Goal: Task Accomplishment & Management: Use online tool/utility

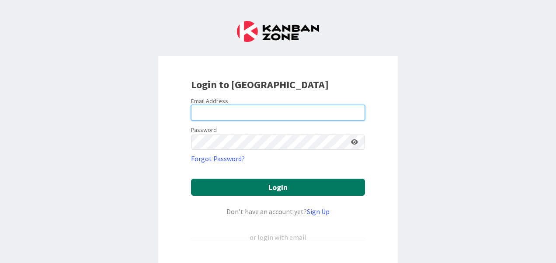
type input "[PERSON_NAME][EMAIL_ADDRESS][PERSON_NAME][DOMAIN_NAME]"
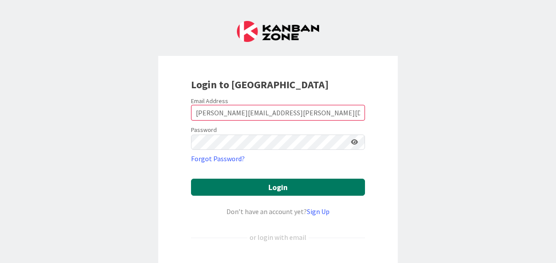
click at [273, 193] on button "Login" at bounding box center [278, 187] width 174 height 17
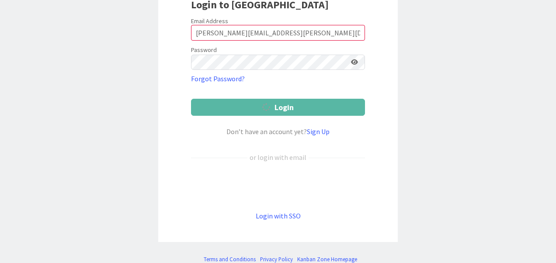
scroll to position [79, 0]
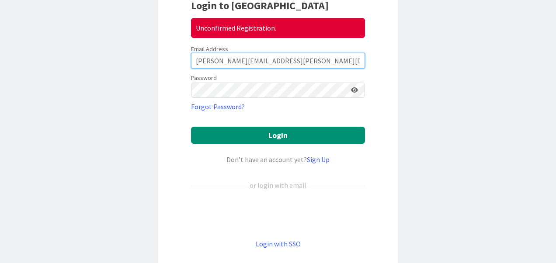
drag, startPoint x: 191, startPoint y: 59, endPoint x: 296, endPoint y: 47, distance: 105.5
click at [296, 47] on div "Email Address [PERSON_NAME][EMAIL_ADDRESS][PERSON_NAME][DOMAIN_NAME]" at bounding box center [278, 57] width 174 height 24
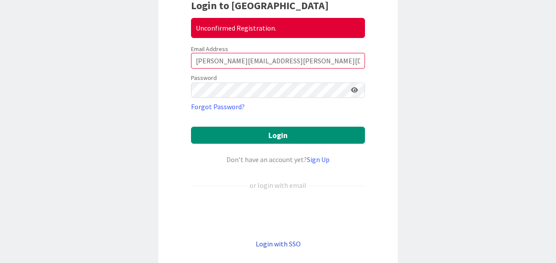
click at [272, 244] on link "Login with SSO" at bounding box center [278, 243] width 45 height 9
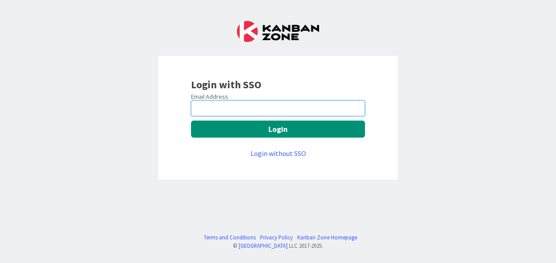
click at [236, 112] on input "email" at bounding box center [278, 109] width 174 height 16
type input "[EMAIL_ADDRESS][DOMAIN_NAME]"
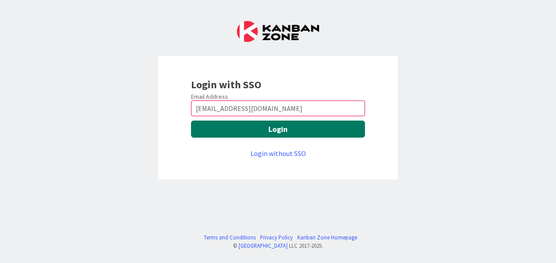
click at [253, 130] on button "Login" at bounding box center [278, 129] width 174 height 17
